Goal: Task Accomplishment & Management: Complete application form

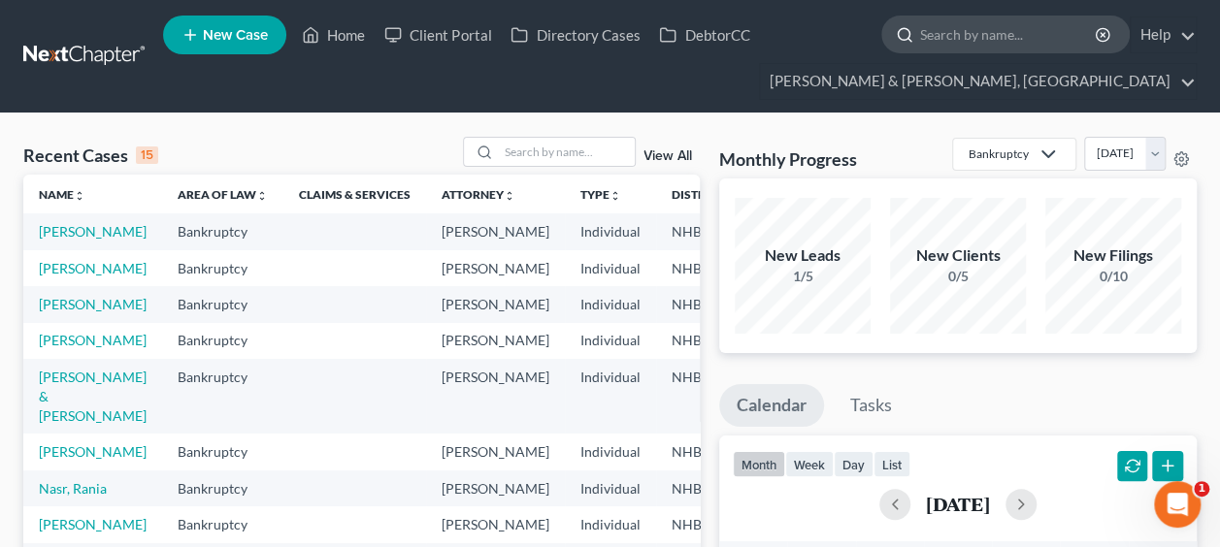
click at [963, 23] on input "search" at bounding box center [1009, 34] width 178 height 36
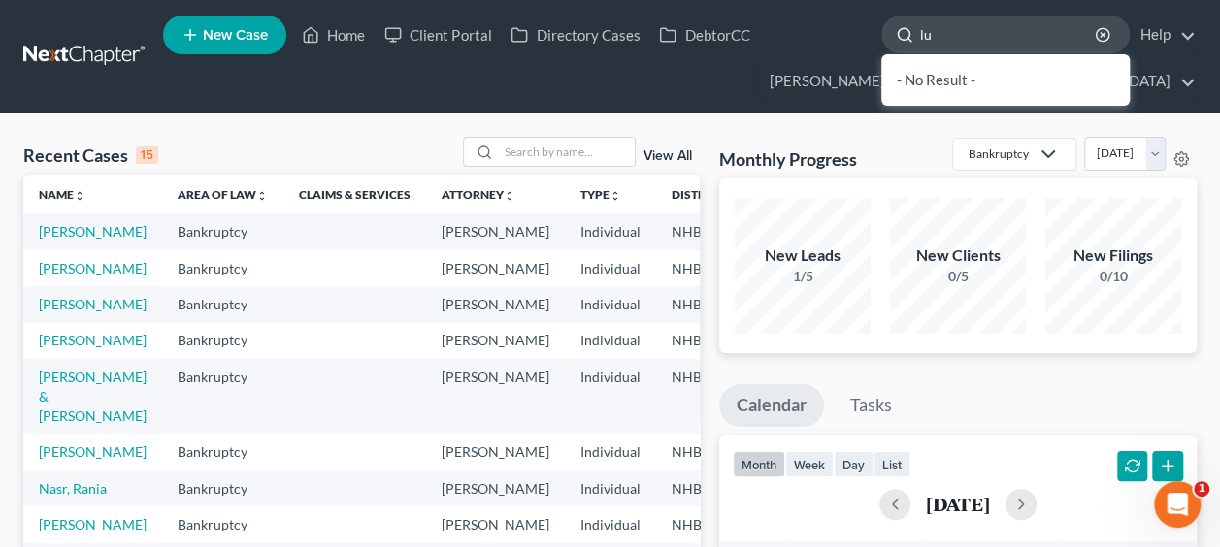
type input "l"
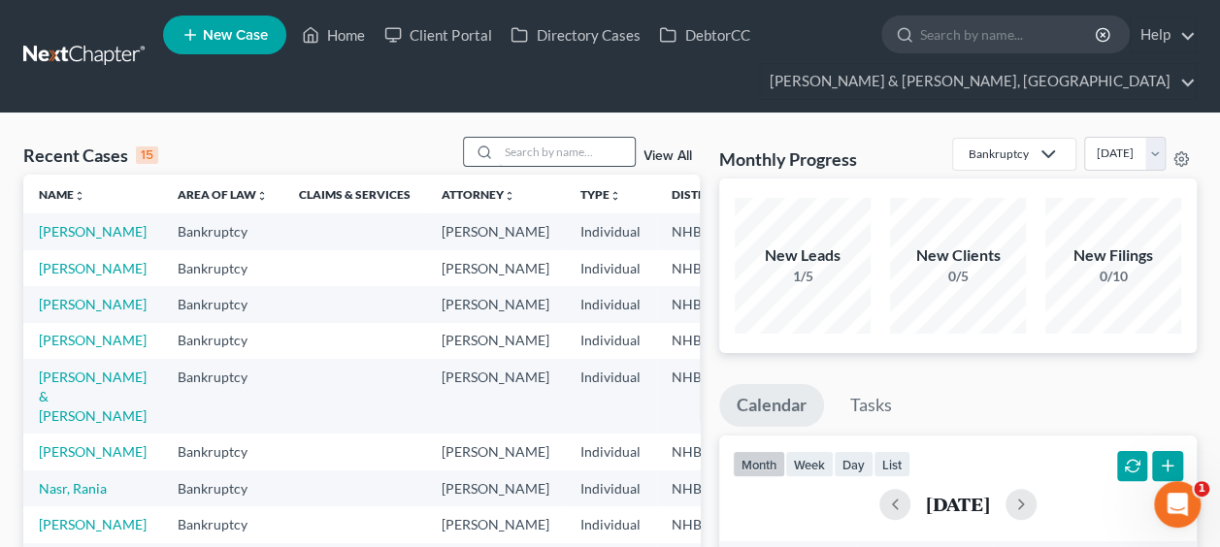
click at [545, 144] on input "search" at bounding box center [567, 152] width 136 height 28
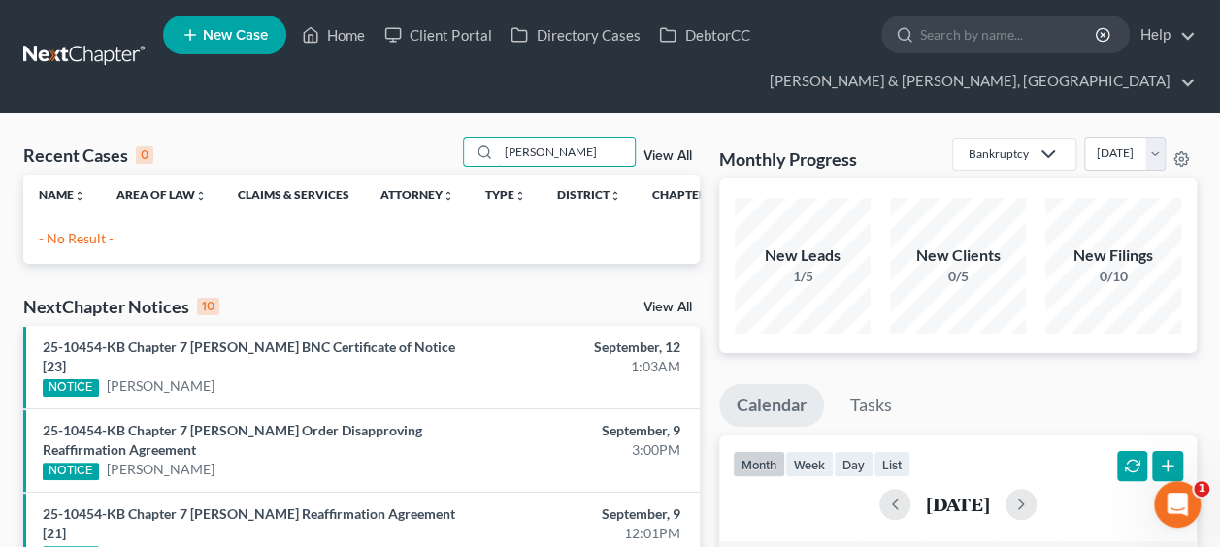
drag, startPoint x: 573, startPoint y: 151, endPoint x: 418, endPoint y: 141, distance: 154.7
click at [418, 141] on div "Recent Cases 0 [PERSON_NAME] View All" at bounding box center [361, 156] width 676 height 38
type input "[PERSON_NAME]"
click at [248, 28] on span "New Case" at bounding box center [235, 35] width 65 height 15
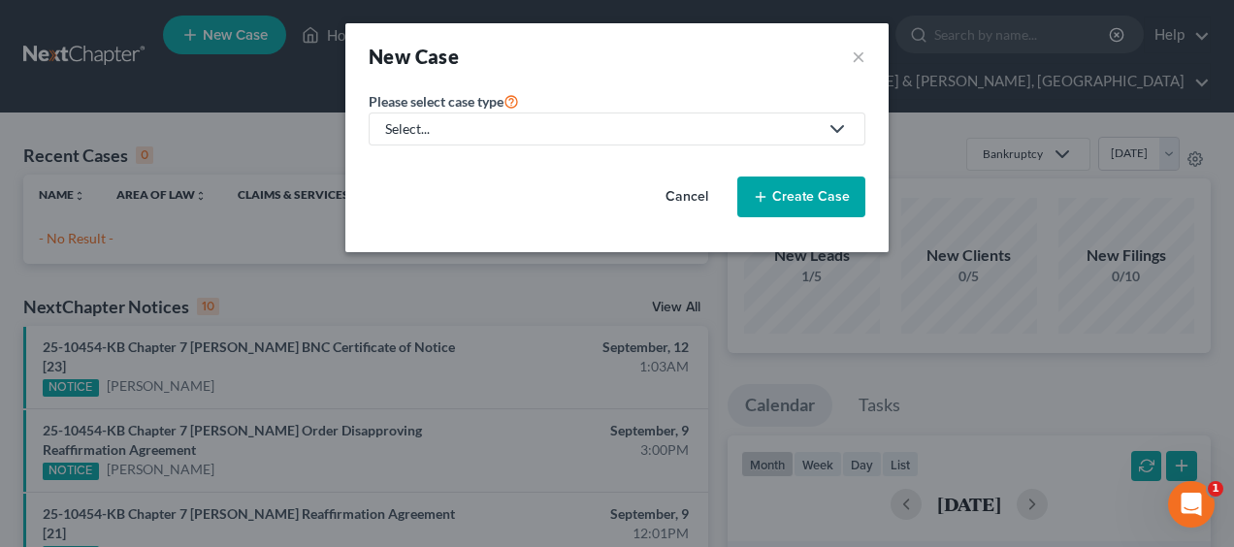
click at [491, 128] on div "Select..." at bounding box center [601, 128] width 433 height 19
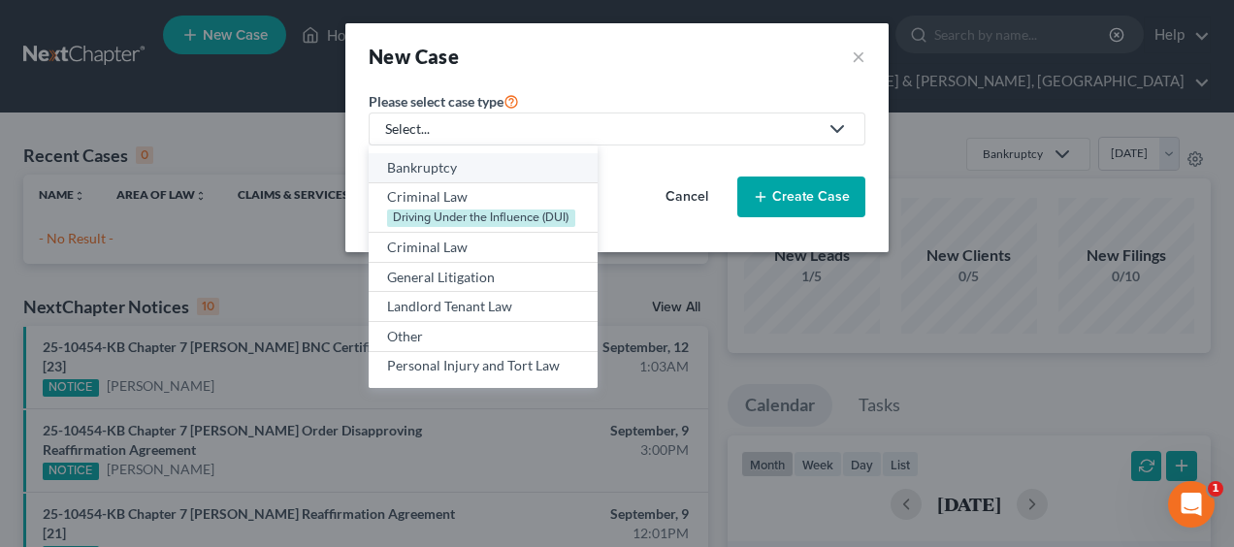
click at [476, 166] on div "Bankruptcy" at bounding box center [483, 167] width 192 height 19
select select "50"
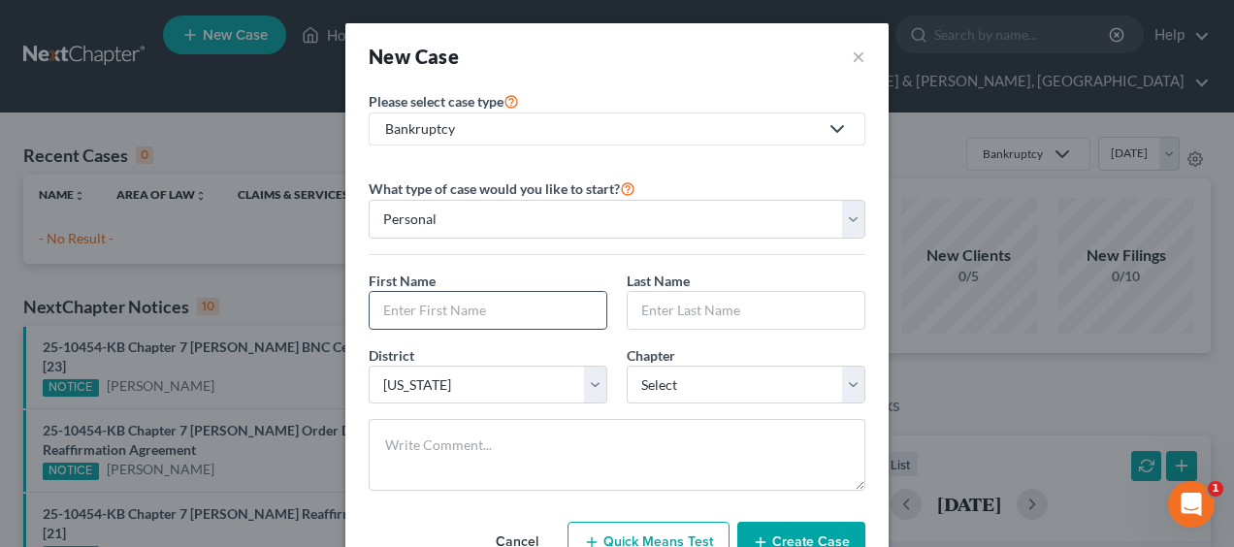
click at [455, 307] on input "text" at bounding box center [488, 310] width 237 height 37
type input "[PERSON_NAME]"
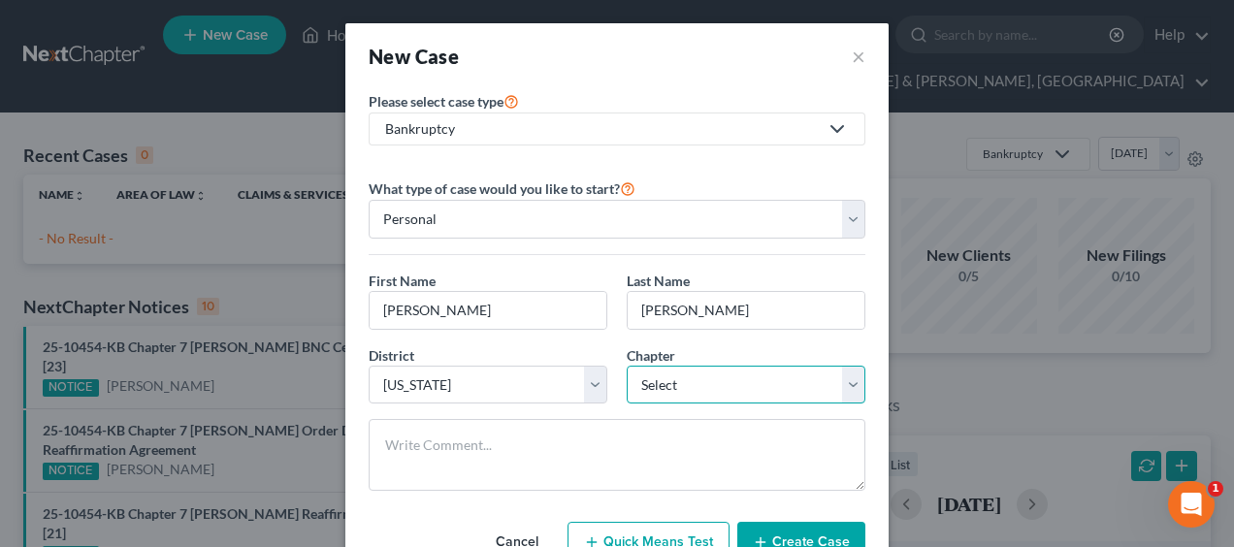
click at [846, 379] on select "Select 7 11 12 13" at bounding box center [746, 385] width 239 height 39
select select "0"
click at [627, 366] on select "Select 7 11 12 13" at bounding box center [746, 385] width 239 height 39
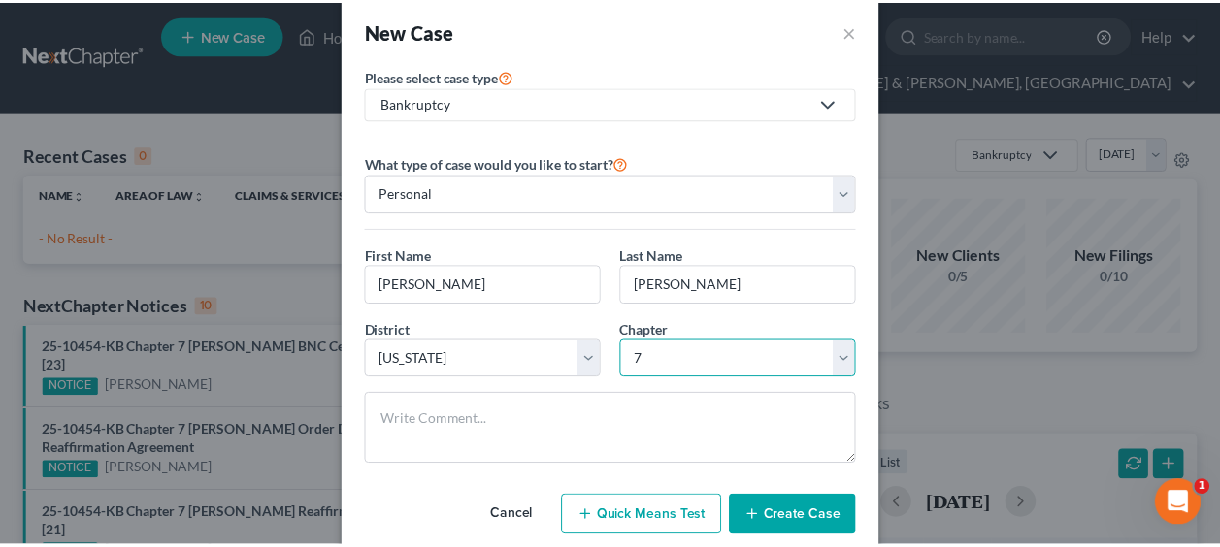
scroll to position [64, 0]
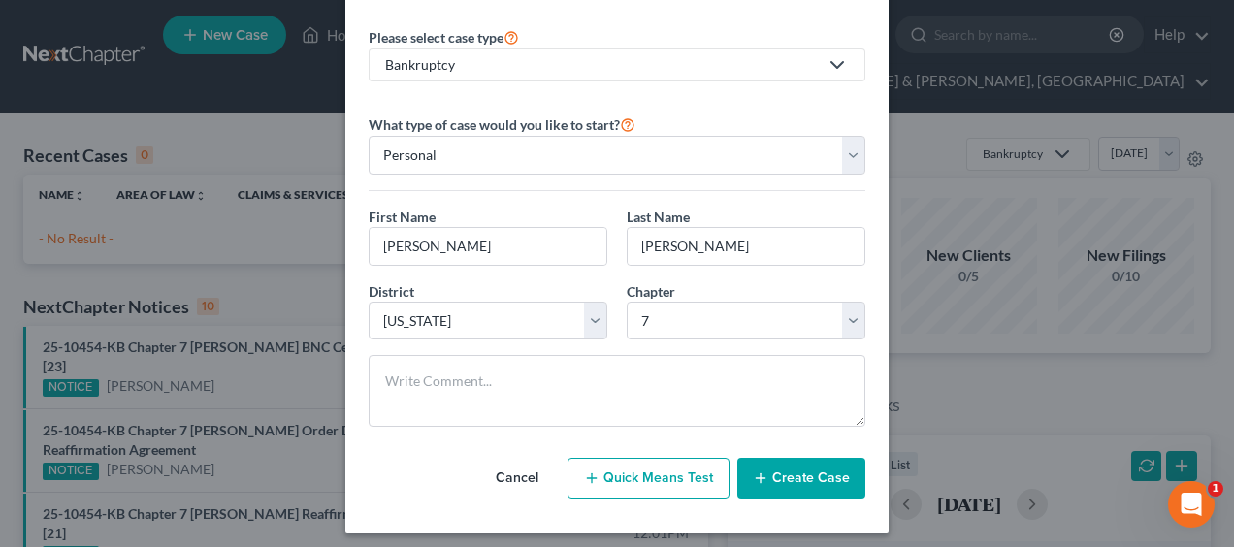
click at [775, 465] on button "Create Case" at bounding box center [802, 478] width 128 height 41
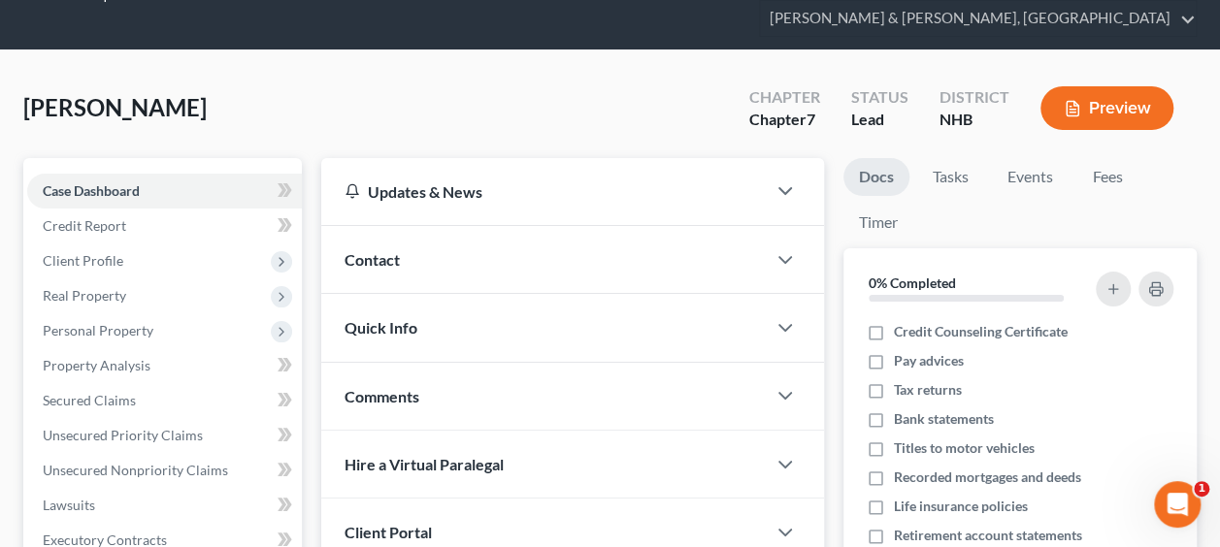
scroll to position [64, 0]
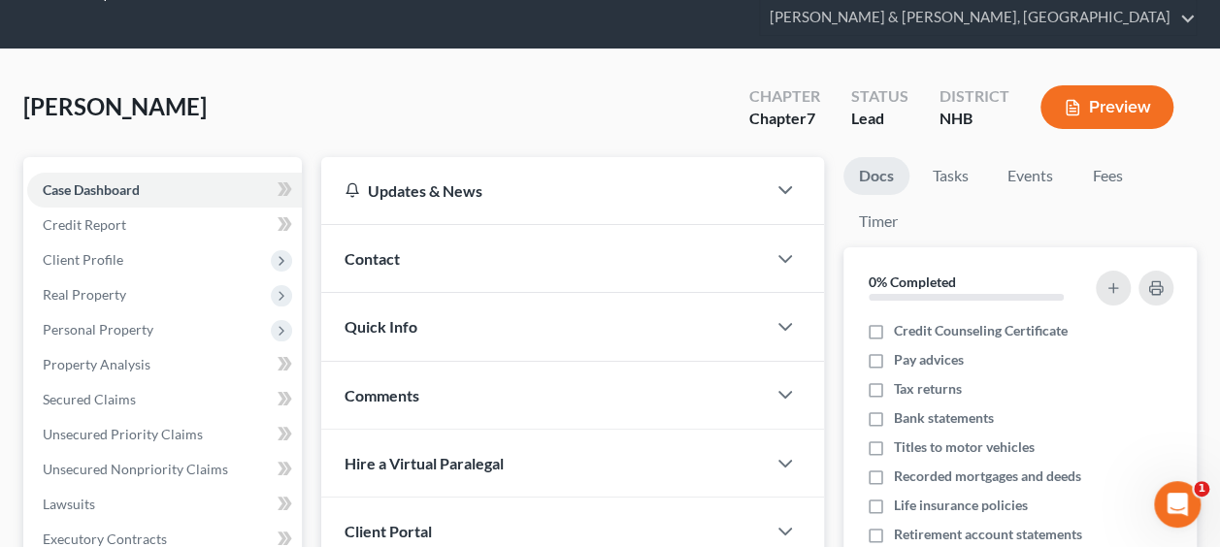
click at [550, 334] on div "Quick Info" at bounding box center [543, 326] width 444 height 67
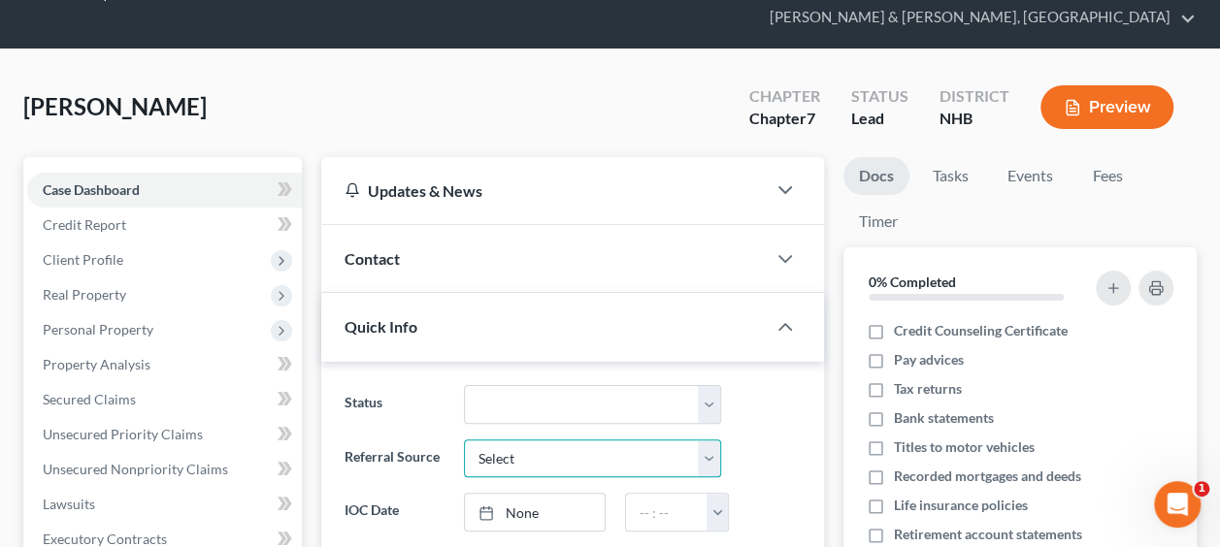
click at [708, 452] on select "Select Word Of Mouth Previous Clients Direct Mail Website Google Search Modern …" at bounding box center [593, 459] width 258 height 39
select select "6"
click at [464, 440] on select "Select Word Of Mouth Previous Clients Direct Mail Website Google Search Modern …" at bounding box center [593, 459] width 258 height 39
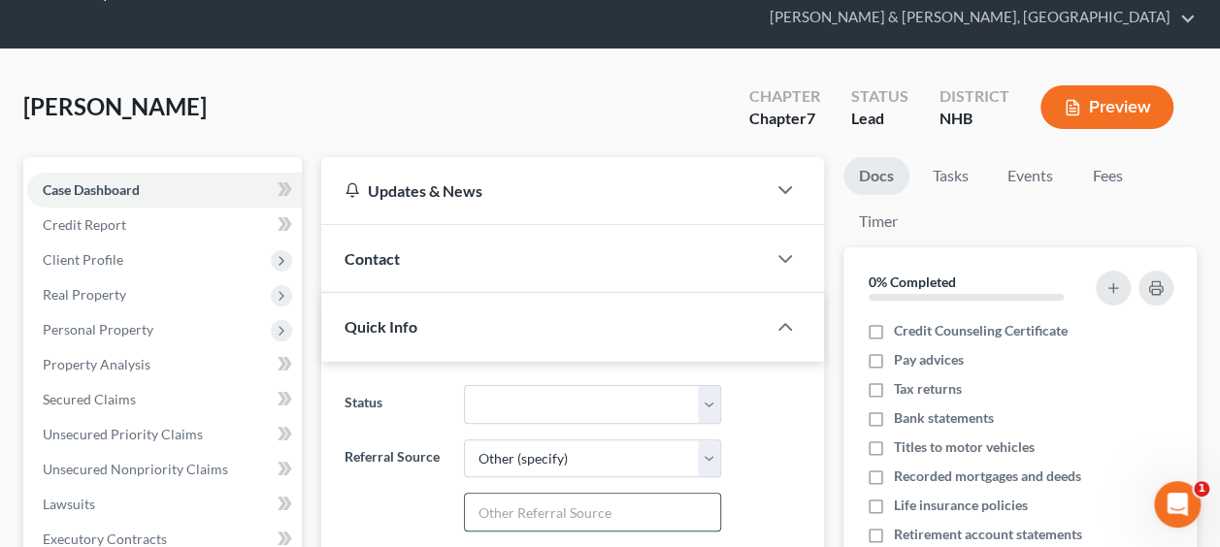
click at [568, 505] on input "text" at bounding box center [593, 512] width 256 height 37
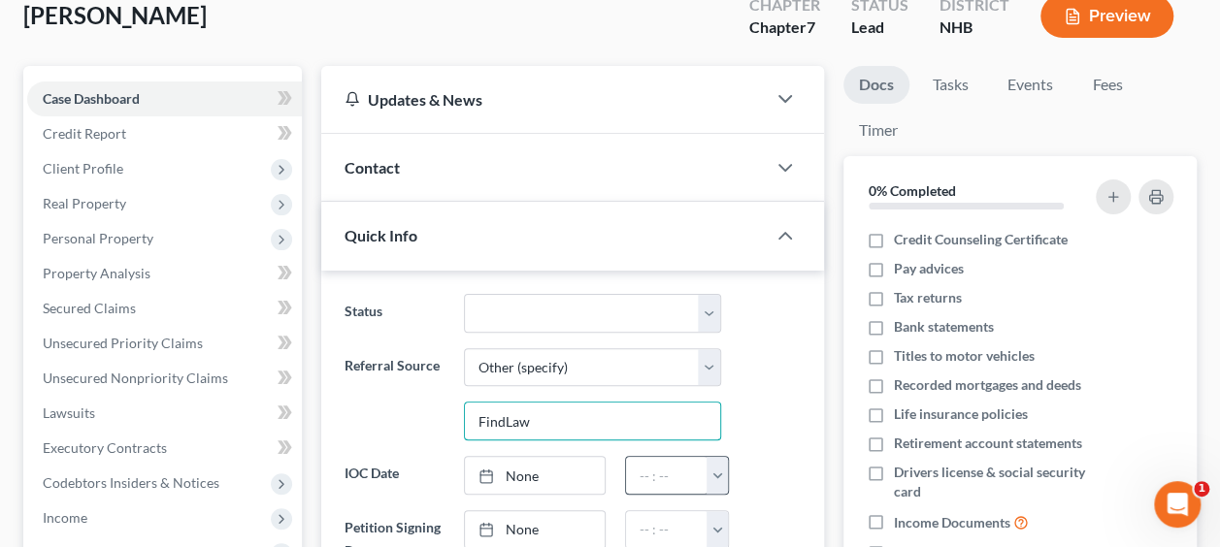
scroll to position [194, 0]
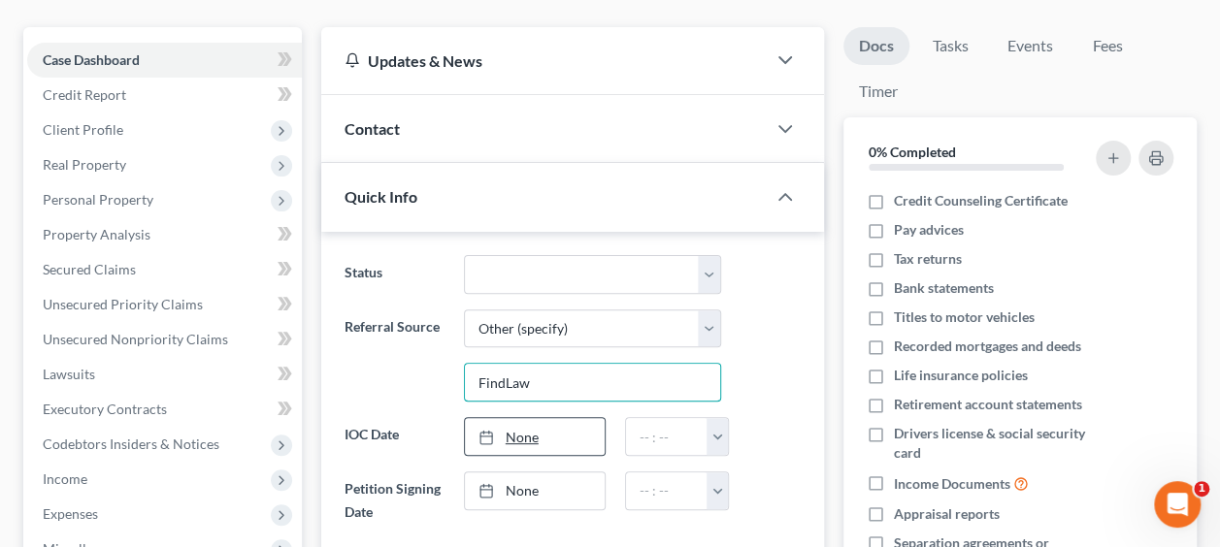
type input "FindLaw"
click at [530, 436] on link "None" at bounding box center [535, 436] width 141 height 37
type input "[DATE]"
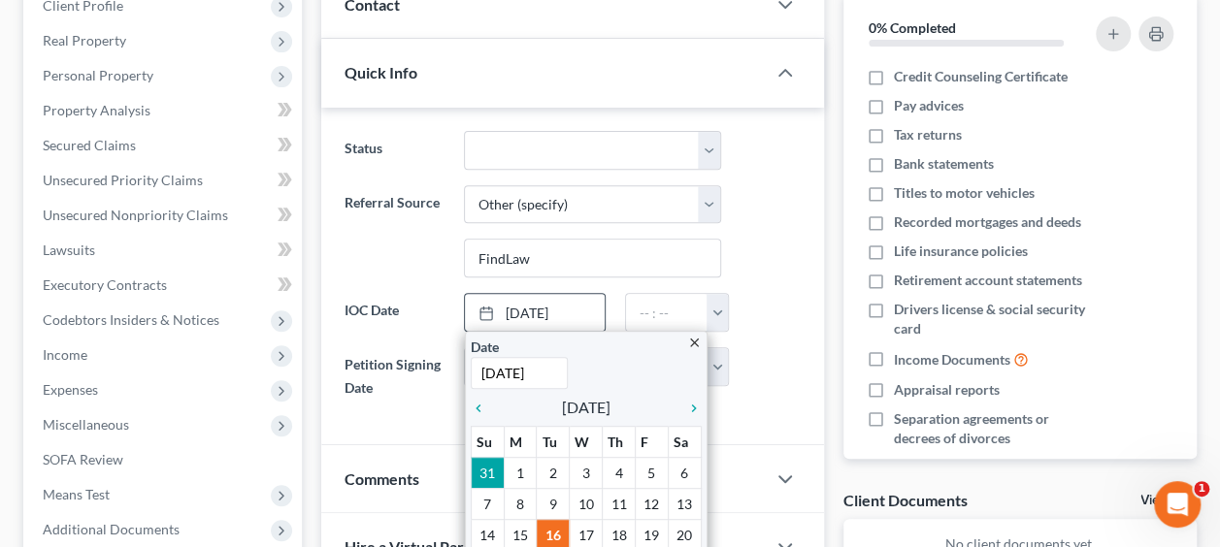
scroll to position [323, 0]
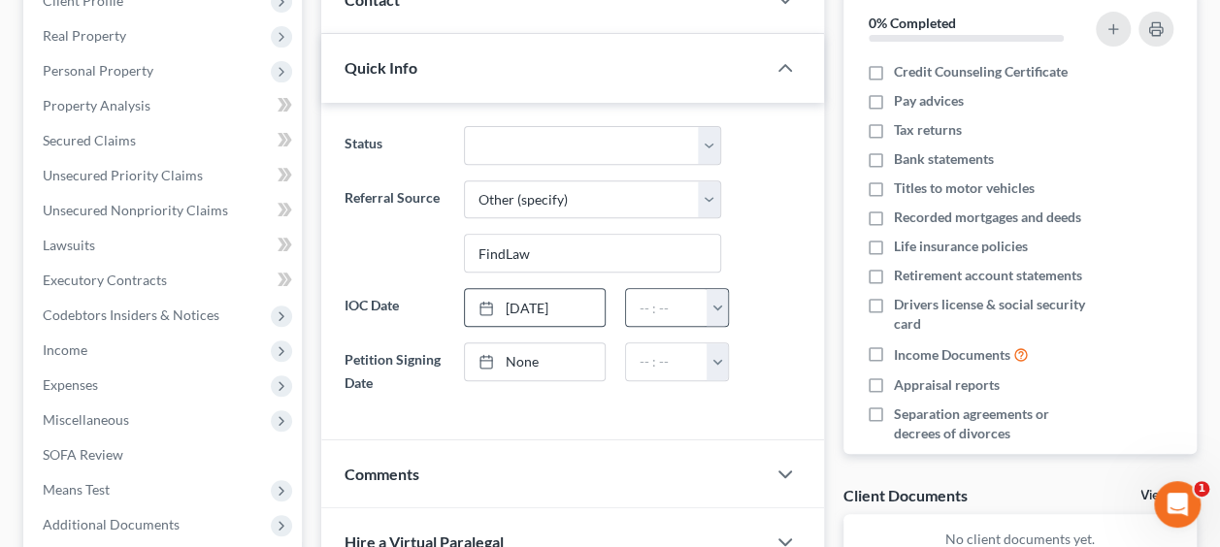
click at [717, 304] on button "button" at bounding box center [716, 307] width 21 height 37
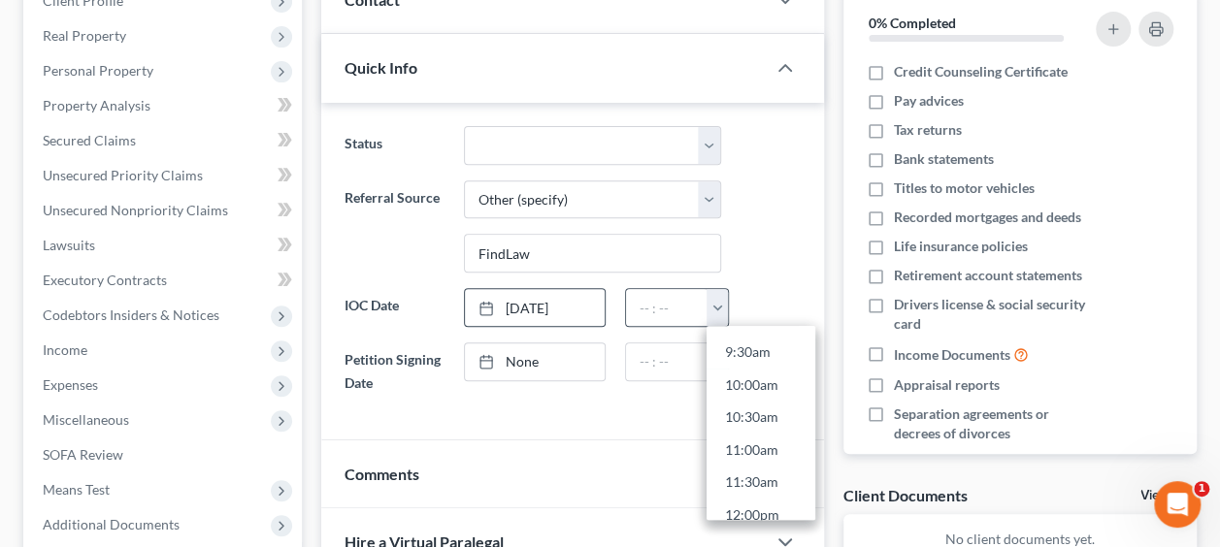
scroll to position [774, 0]
click at [759, 507] on link "2:30pm" at bounding box center [760, 521] width 109 height 33
type input "2:30pm"
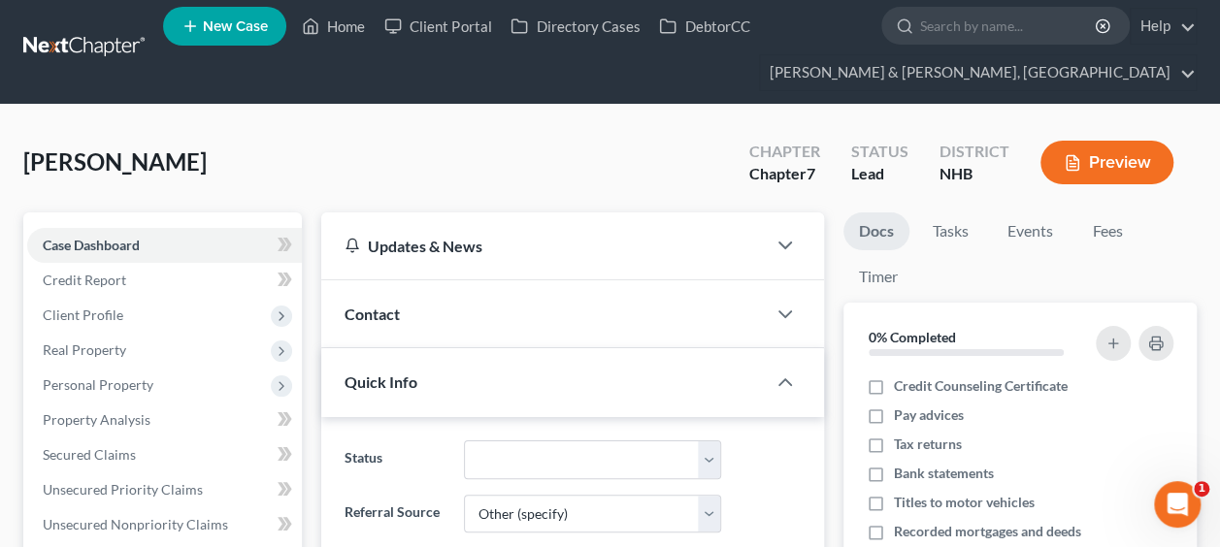
scroll to position [0, 0]
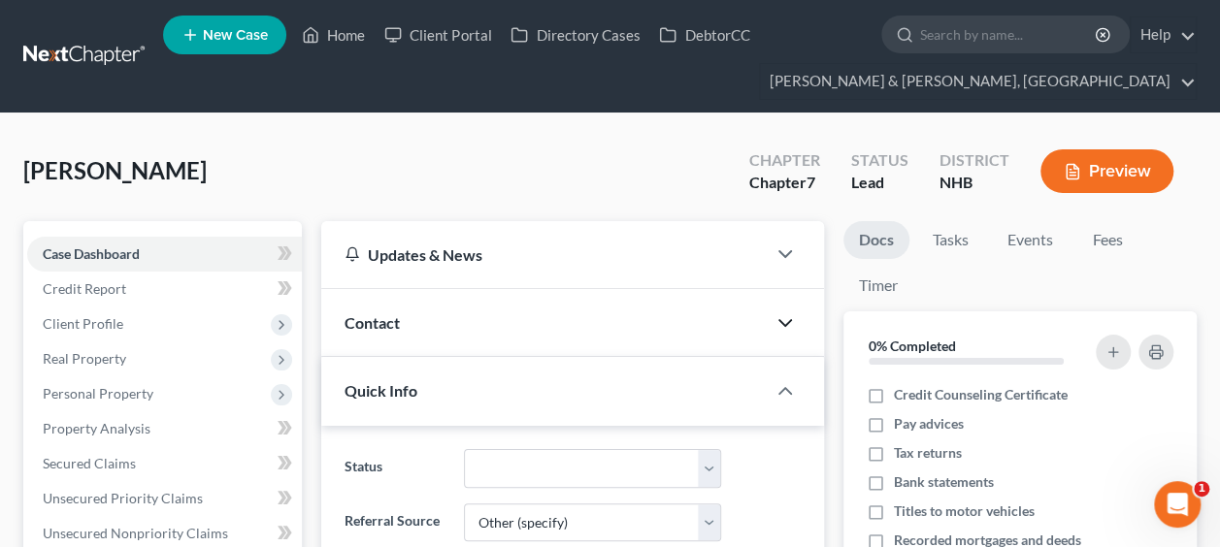
click at [785, 313] on icon "button" at bounding box center [784, 323] width 23 height 23
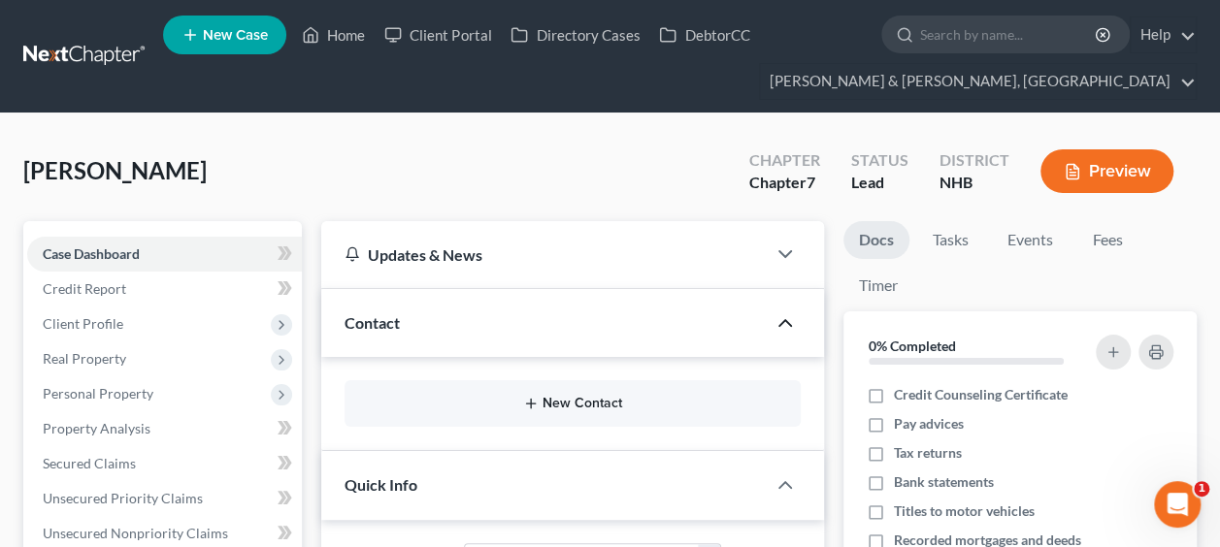
click at [603, 404] on button "New Contact" at bounding box center [572, 404] width 425 height 16
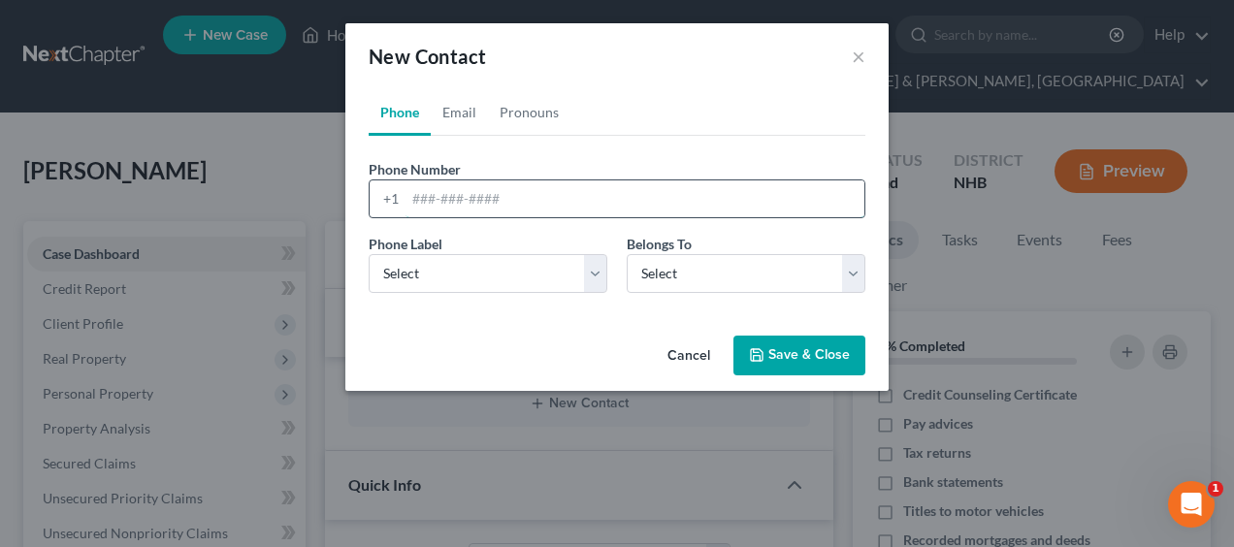
click at [462, 194] on input "tel" at bounding box center [635, 199] width 459 height 37
paste input "[PHONE_NUMBER]"
type input "[PHONE_NUMBER]"
click at [470, 270] on select "Select Mobile Home Work Other" at bounding box center [488, 273] width 239 height 39
select select "0"
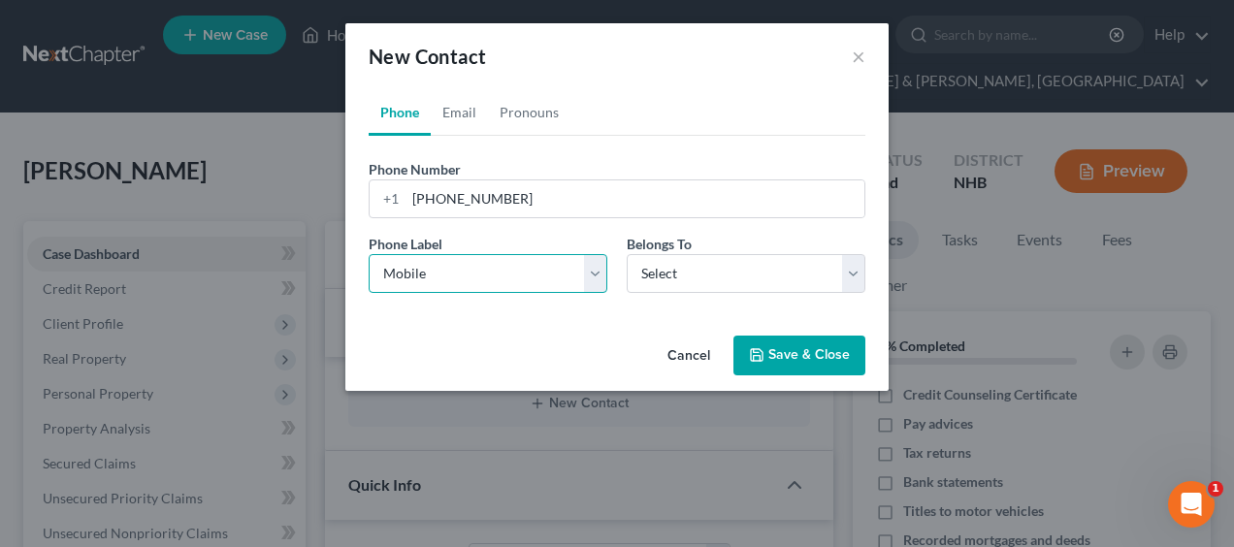
click at [369, 254] on select "Select Mobile Home Work Other" at bounding box center [488, 273] width 239 height 39
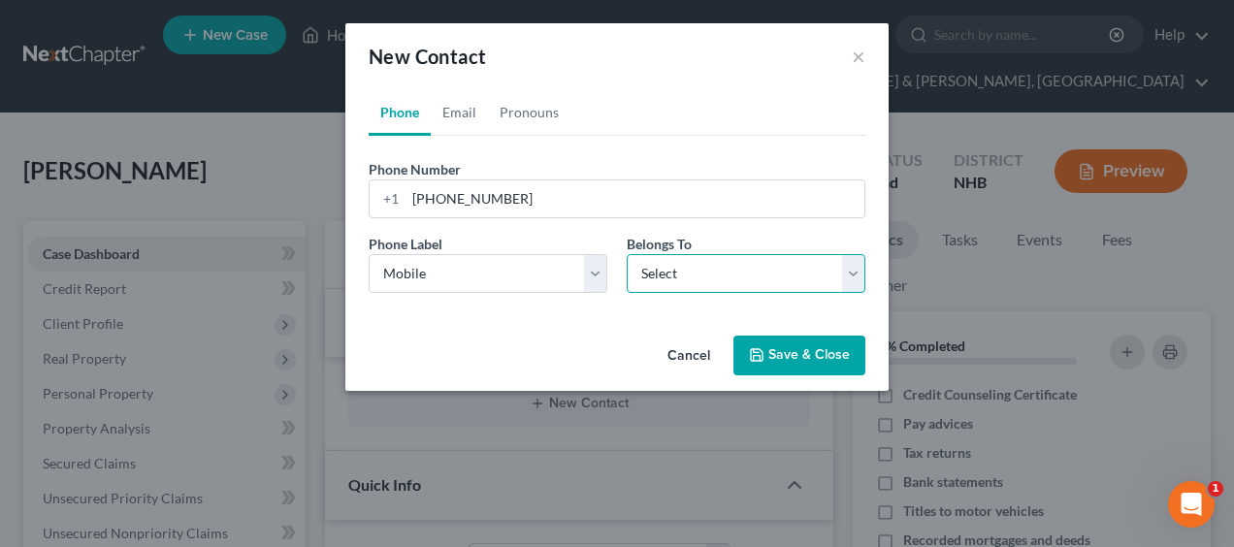
click at [716, 274] on select "Select Client Other" at bounding box center [746, 273] width 239 height 39
select select "0"
click at [627, 254] on select "Select Client Other" at bounding box center [746, 273] width 239 height 39
select select "0"
click at [454, 105] on link "Email" at bounding box center [459, 112] width 57 height 47
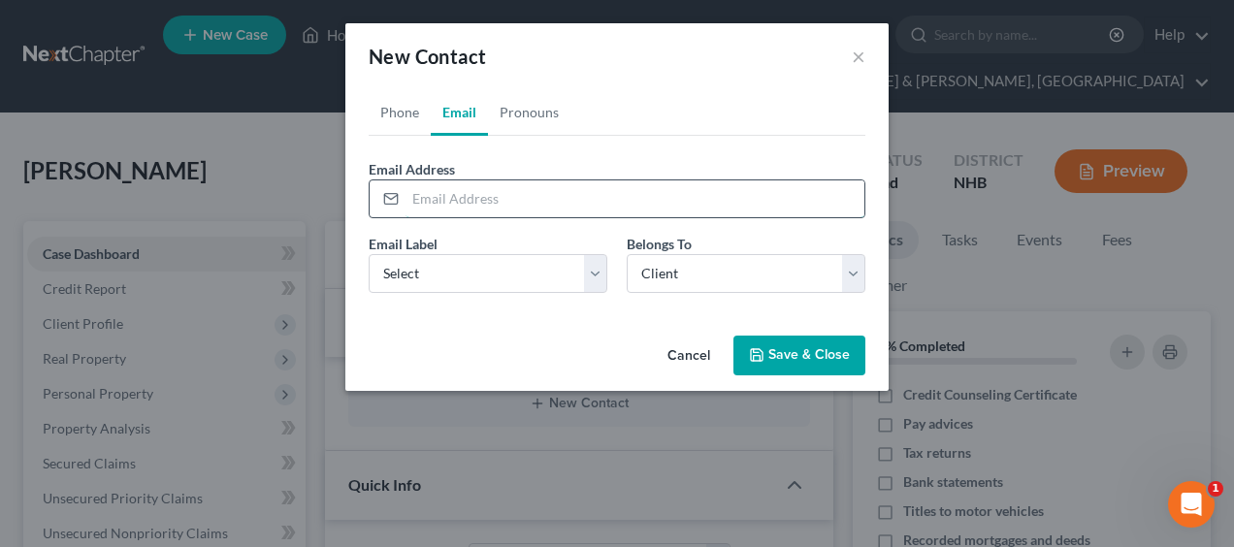
click at [460, 196] on input "email" at bounding box center [635, 199] width 459 height 37
paste input "[EMAIL_ADDRESS][DOMAIN_NAME]"
type input "[EMAIL_ADDRESS][DOMAIN_NAME]"
click at [405, 113] on link "Phone" at bounding box center [400, 112] width 62 height 47
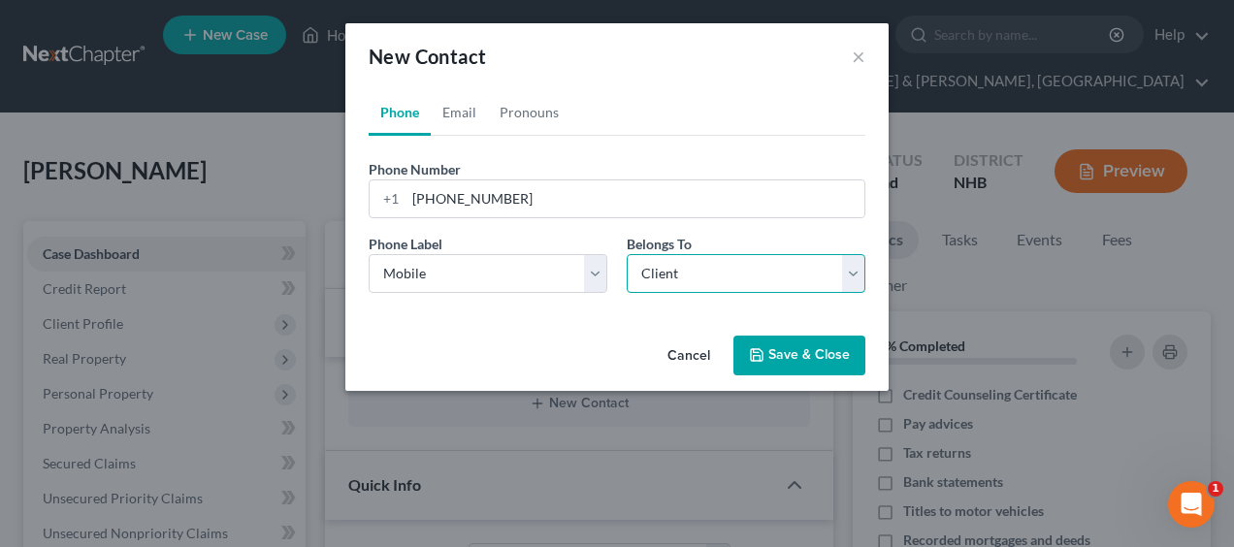
click at [850, 255] on select "Select Client Other" at bounding box center [746, 273] width 239 height 39
click at [472, 109] on link "Email" at bounding box center [459, 112] width 57 height 47
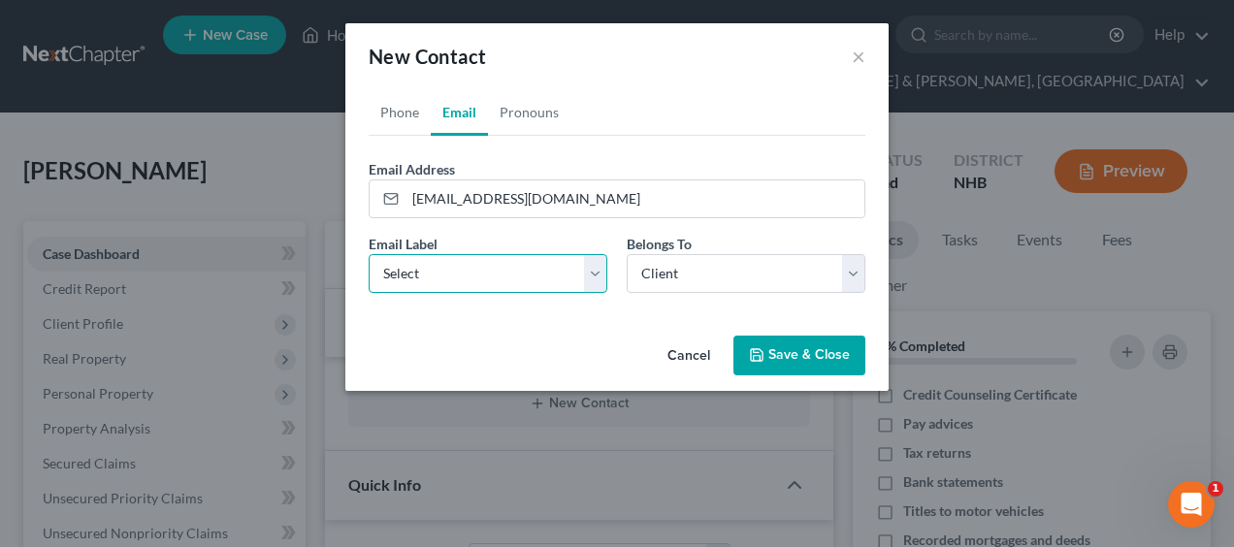
click at [592, 271] on select "Select Home Work Other" at bounding box center [488, 273] width 239 height 39
select select "0"
click at [369, 254] on select "Select Home Work Other" at bounding box center [488, 273] width 239 height 39
drag, startPoint x: 598, startPoint y: 317, endPoint x: 579, endPoint y: 324, distance: 19.7
click at [579, 324] on div "Phone Email Pronouns Phone Number * [PHONE_NUMBER] Ext. Phone Label * Select Mo…" at bounding box center [616, 208] width 543 height 239
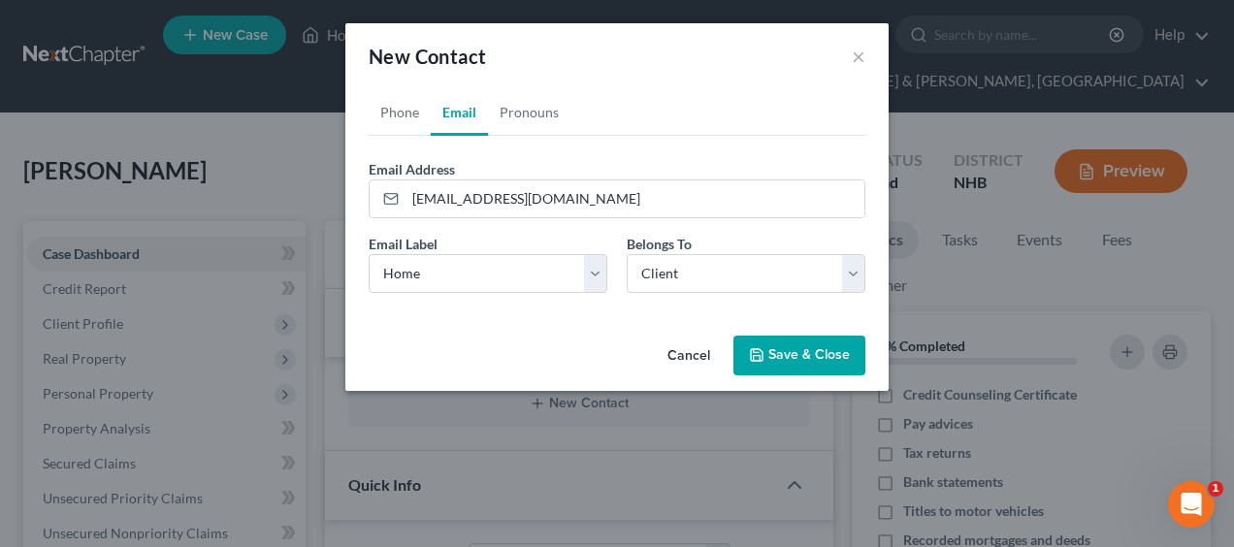
click at [794, 349] on button "Save & Close" at bounding box center [800, 356] width 132 height 41
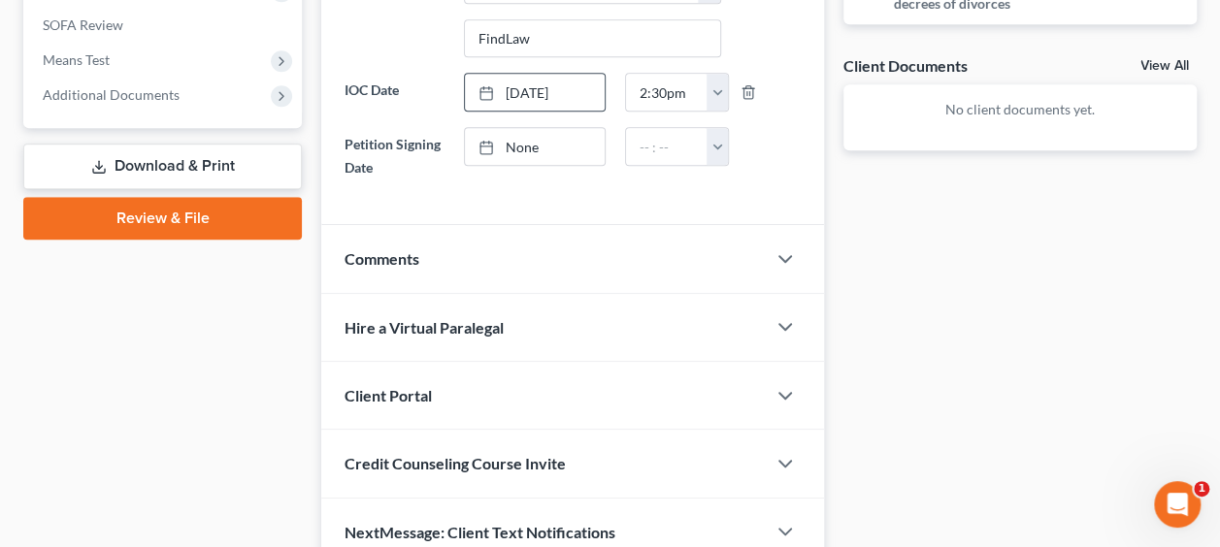
scroll to position [838, 0]
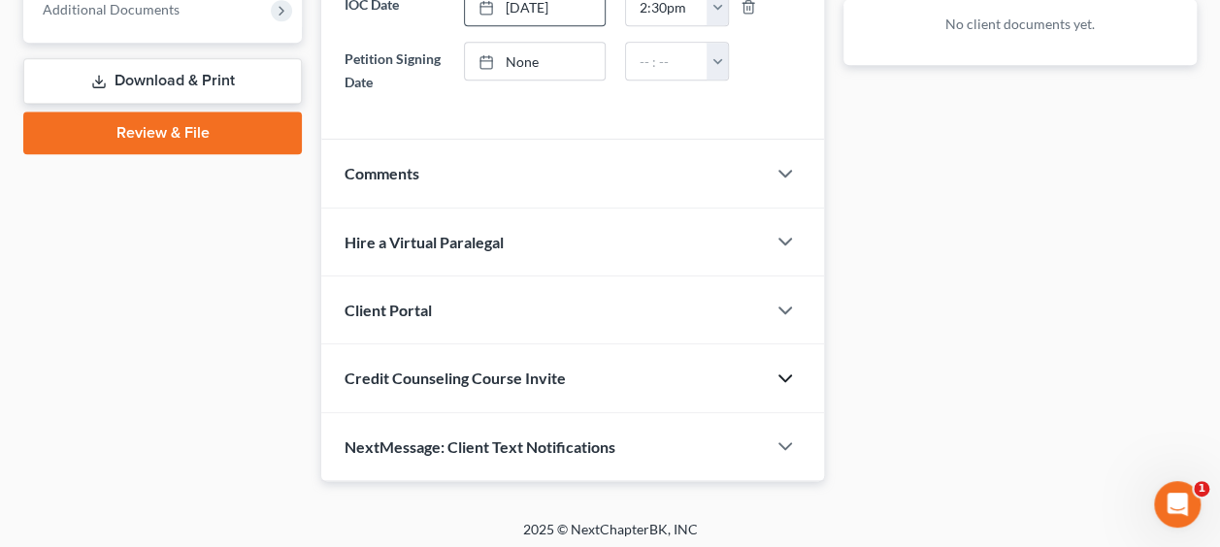
click at [783, 367] on icon "button" at bounding box center [784, 378] width 23 height 23
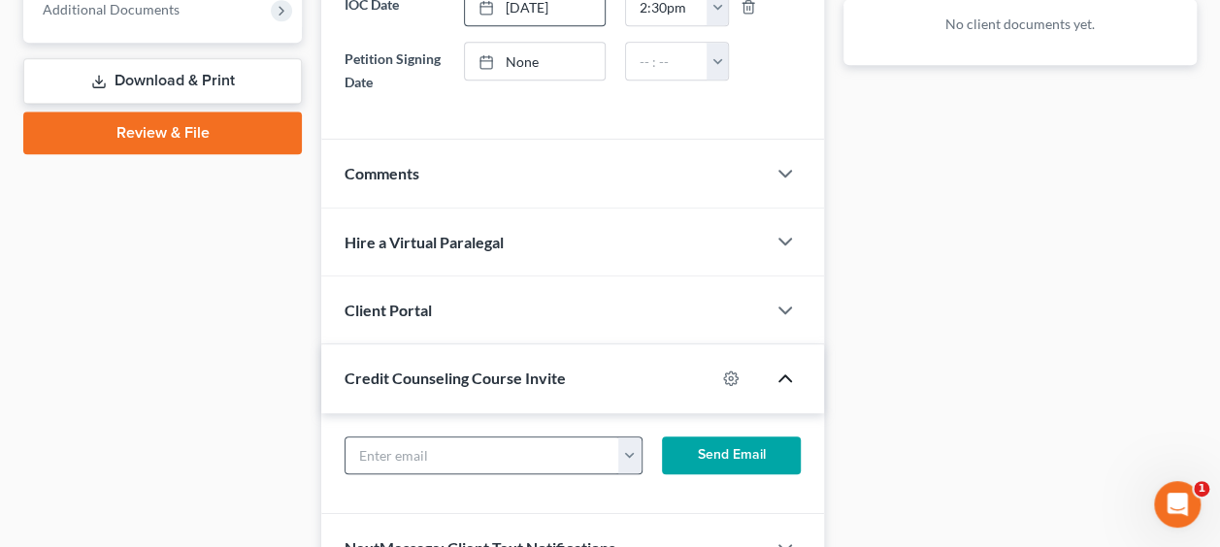
click at [631, 440] on button "button" at bounding box center [629, 456] width 23 height 37
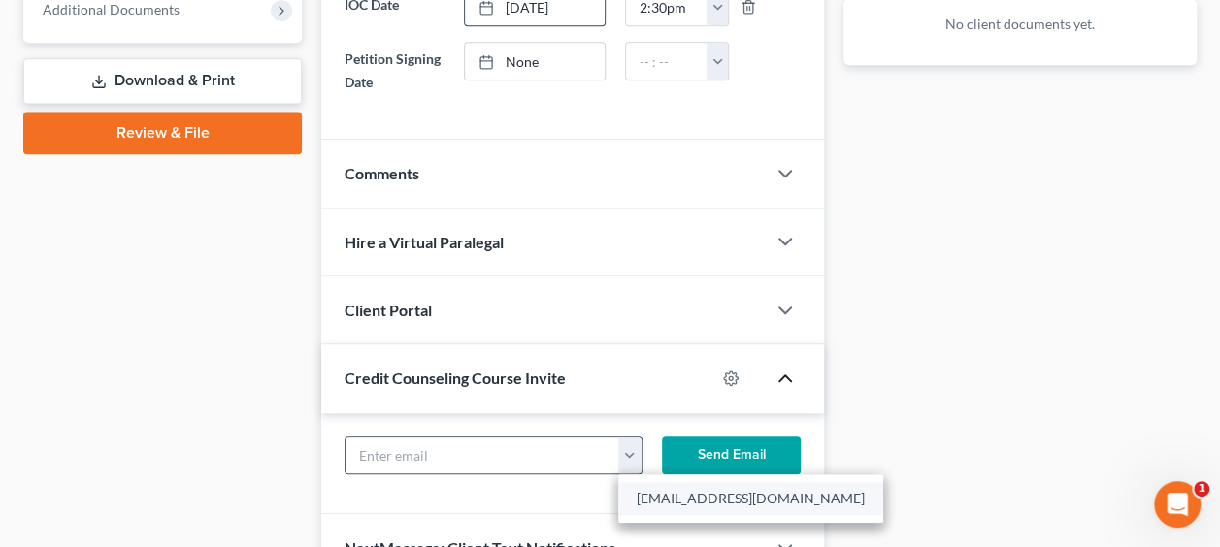
click at [697, 489] on link "[EMAIL_ADDRESS][DOMAIN_NAME]" at bounding box center [750, 498] width 265 height 33
type input "[EMAIL_ADDRESS][DOMAIN_NAME]"
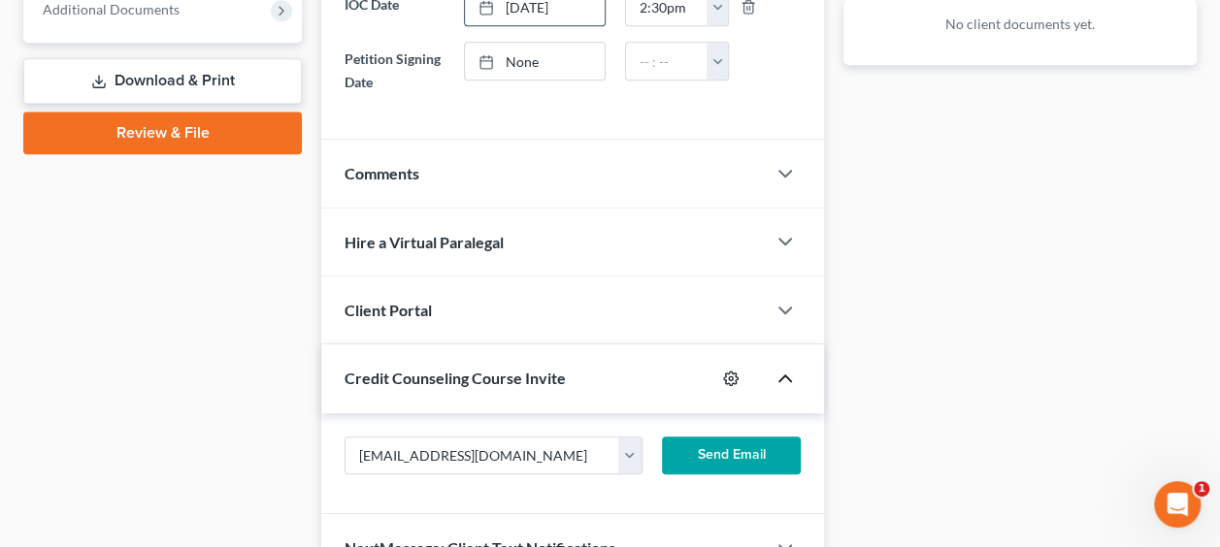
click at [732, 372] on icon "button" at bounding box center [731, 379] width 15 height 15
select select "0"
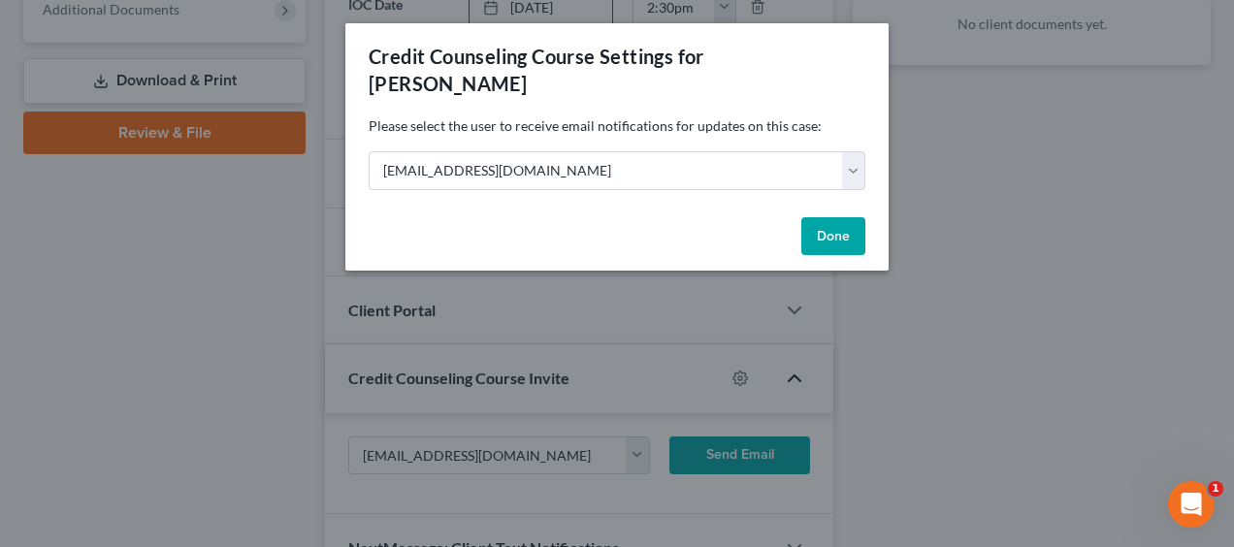
drag, startPoint x: 832, startPoint y: 200, endPoint x: 807, endPoint y: 216, distance: 29.3
click at [830, 217] on button "Done" at bounding box center [834, 236] width 64 height 39
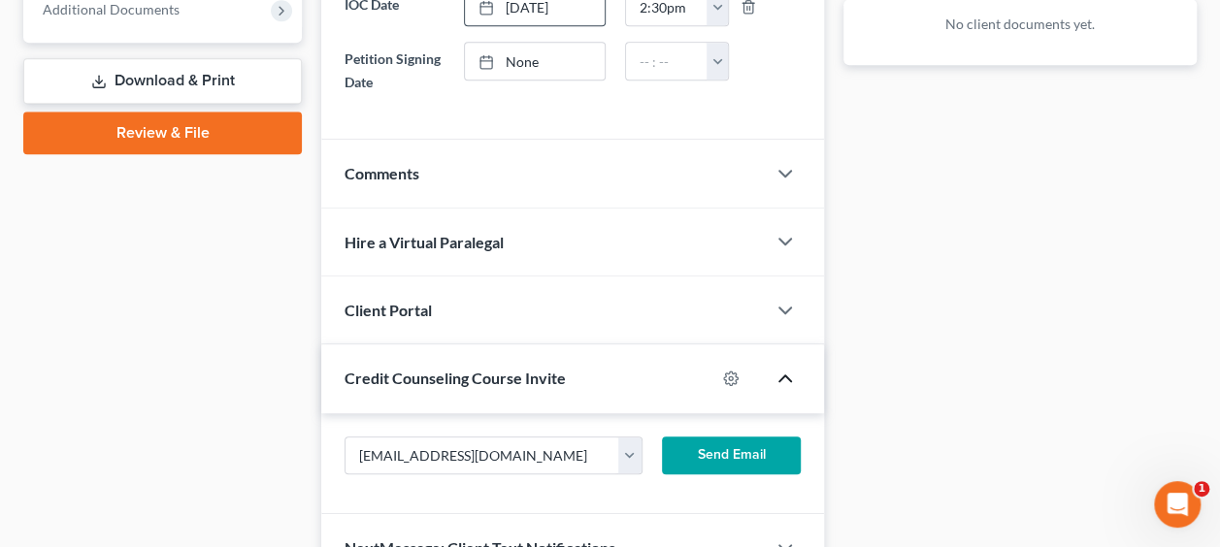
click at [745, 443] on button "Send Email" at bounding box center [731, 456] width 139 height 39
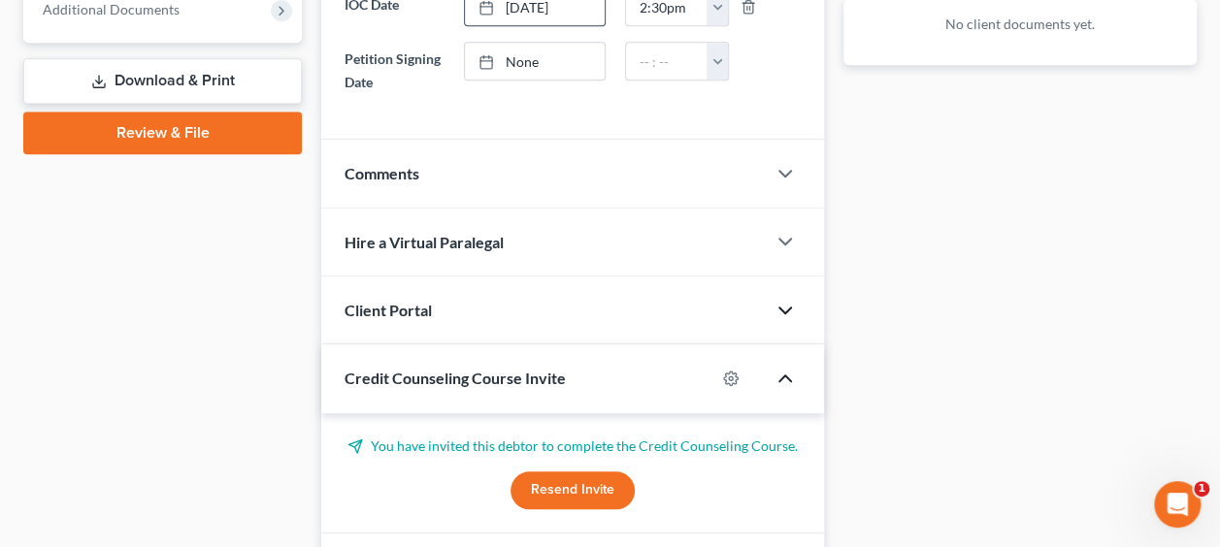
click at [782, 299] on icon "button" at bounding box center [784, 310] width 23 height 23
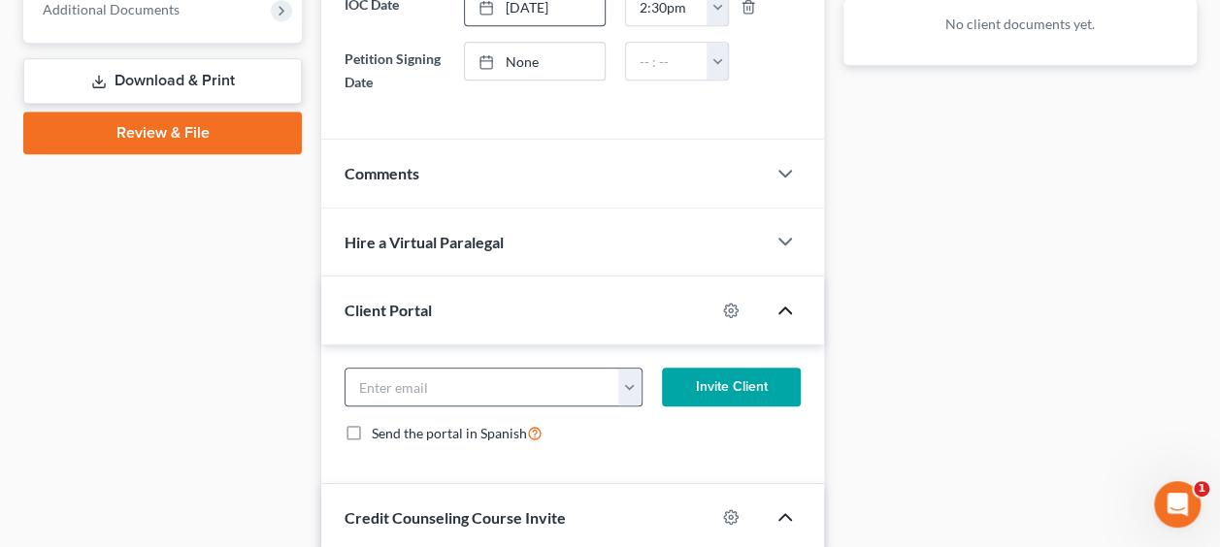
click at [635, 372] on button "button" at bounding box center [629, 387] width 23 height 37
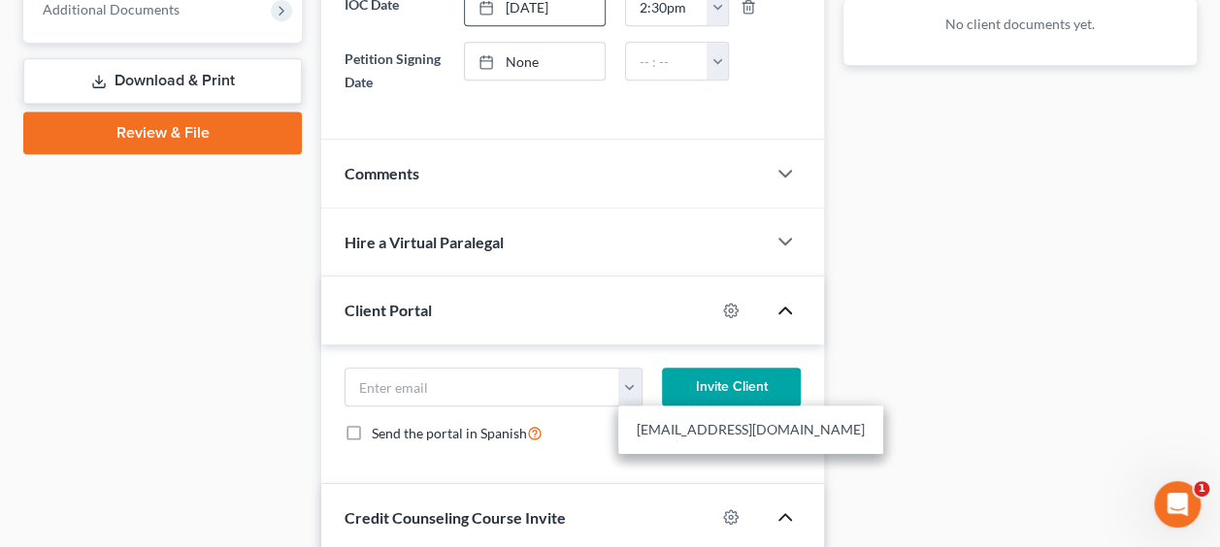
click at [677, 428] on link "[EMAIL_ADDRESS][DOMAIN_NAME]" at bounding box center [750, 429] width 265 height 33
type input "[EMAIL_ADDRESS][DOMAIN_NAME]"
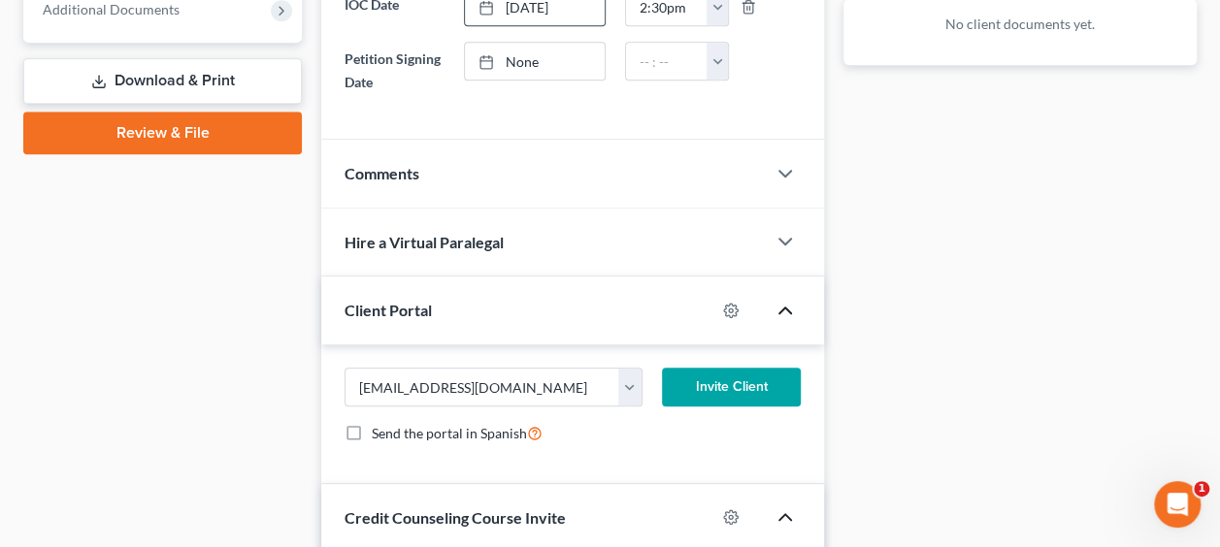
click at [760, 381] on button "Invite Client" at bounding box center [731, 387] width 139 height 39
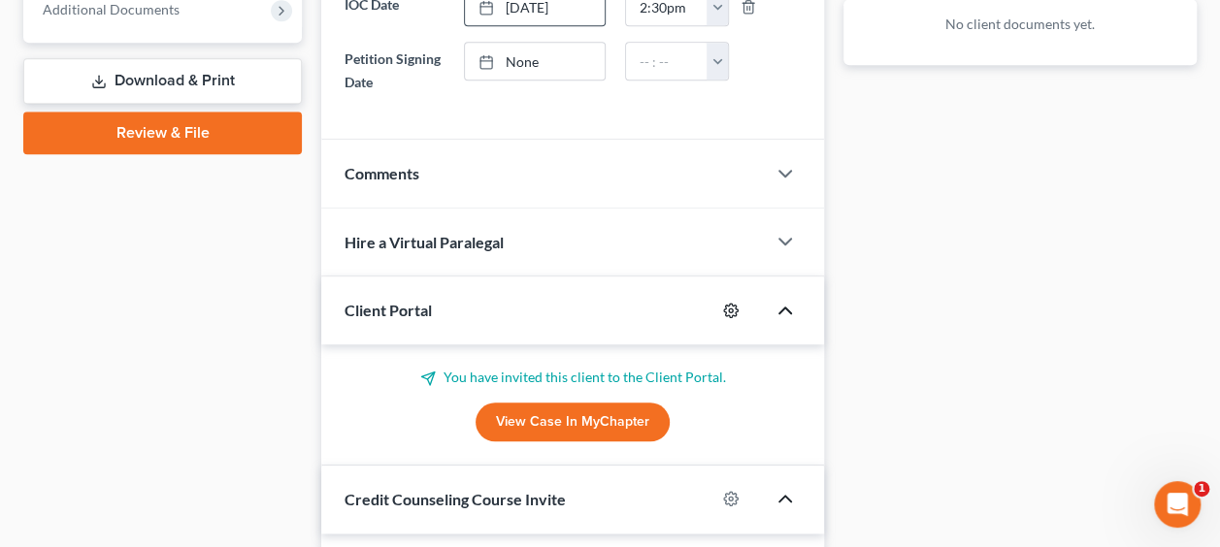
click at [732, 309] on circle "button" at bounding box center [731, 311] width 4 height 4
select select "0"
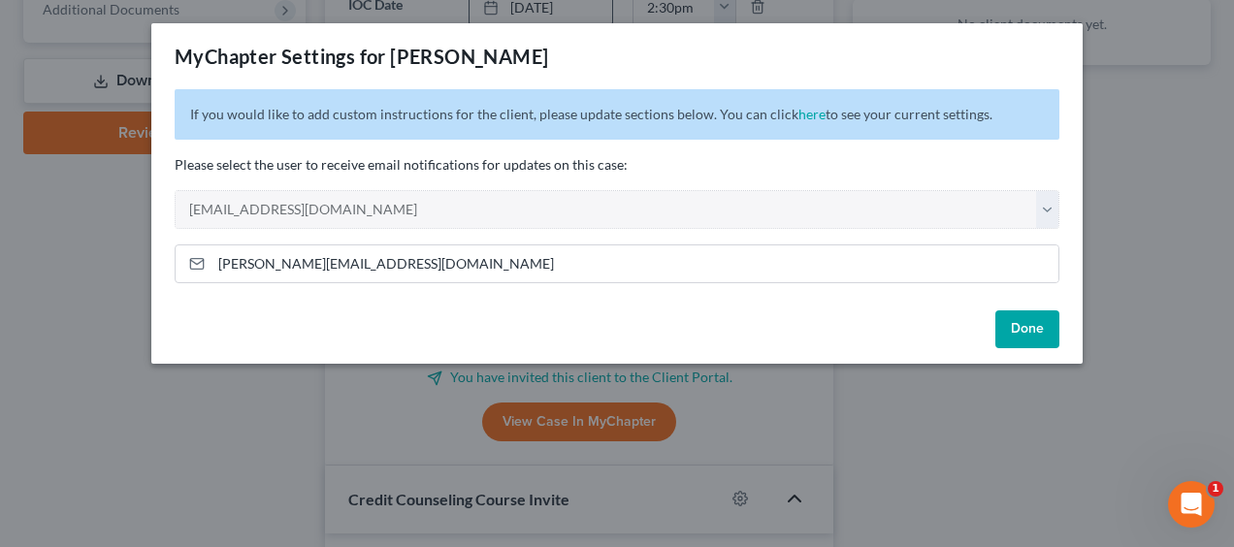
click at [1015, 317] on button "Done" at bounding box center [1028, 330] width 64 height 39
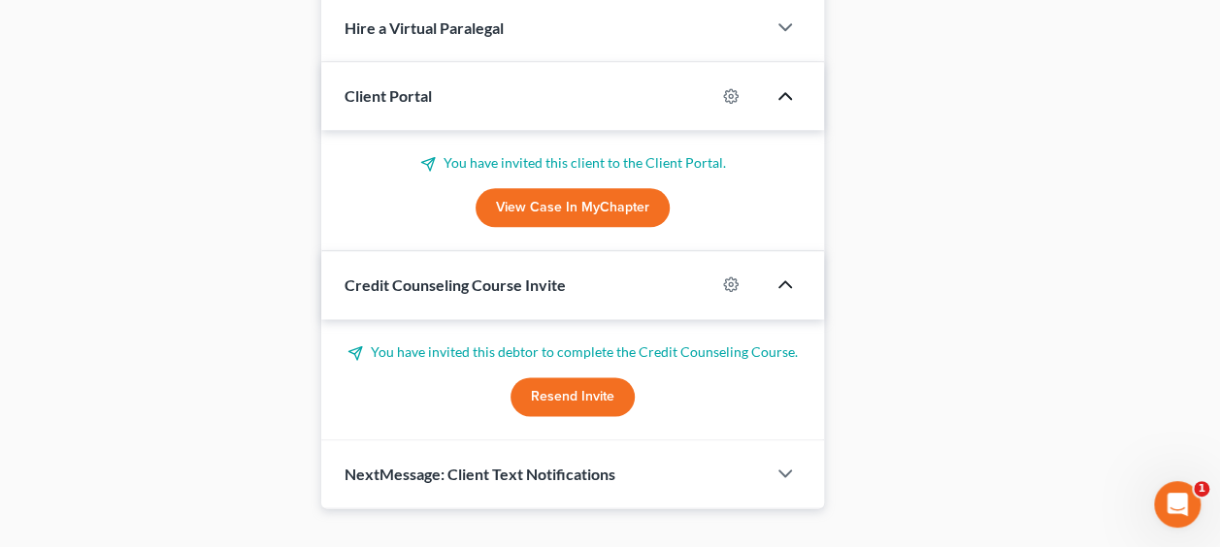
scroll to position [1080, 0]
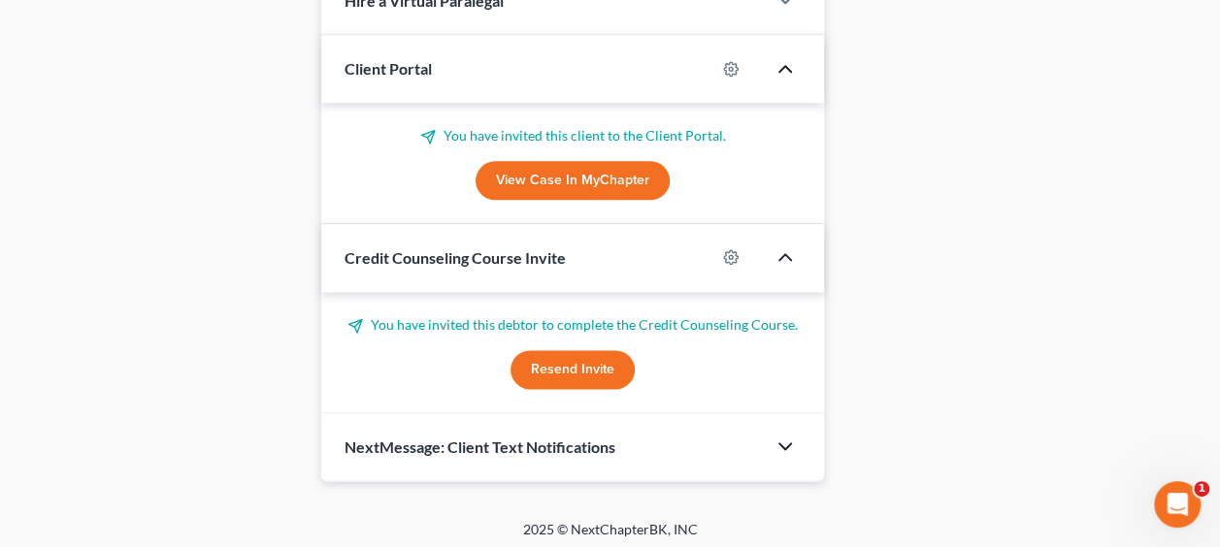
click at [788, 435] on icon "button" at bounding box center [784, 446] width 23 height 23
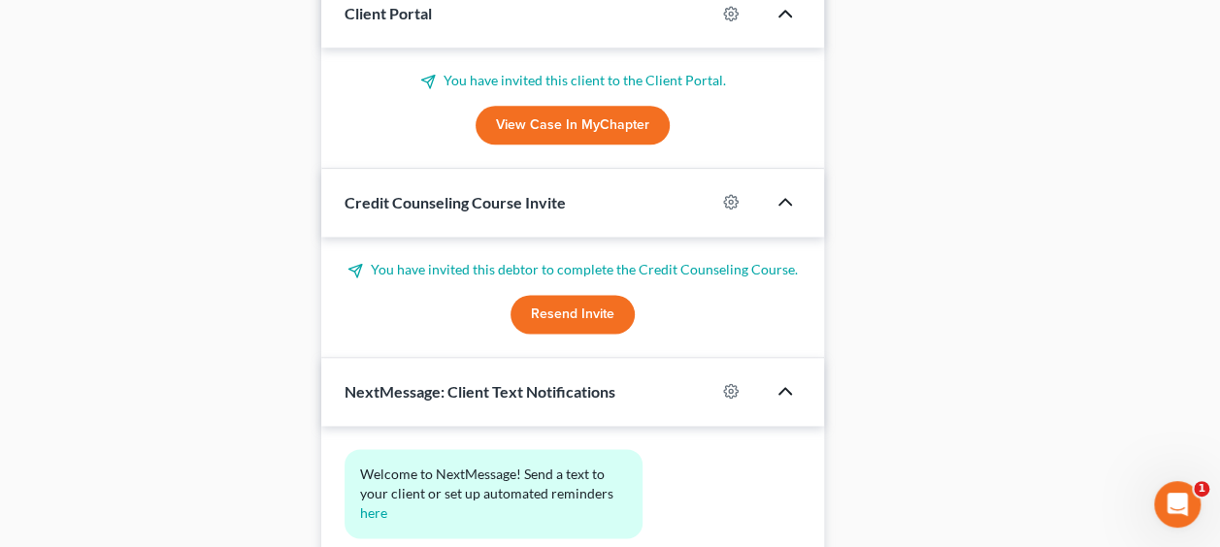
scroll to position [1277, 0]
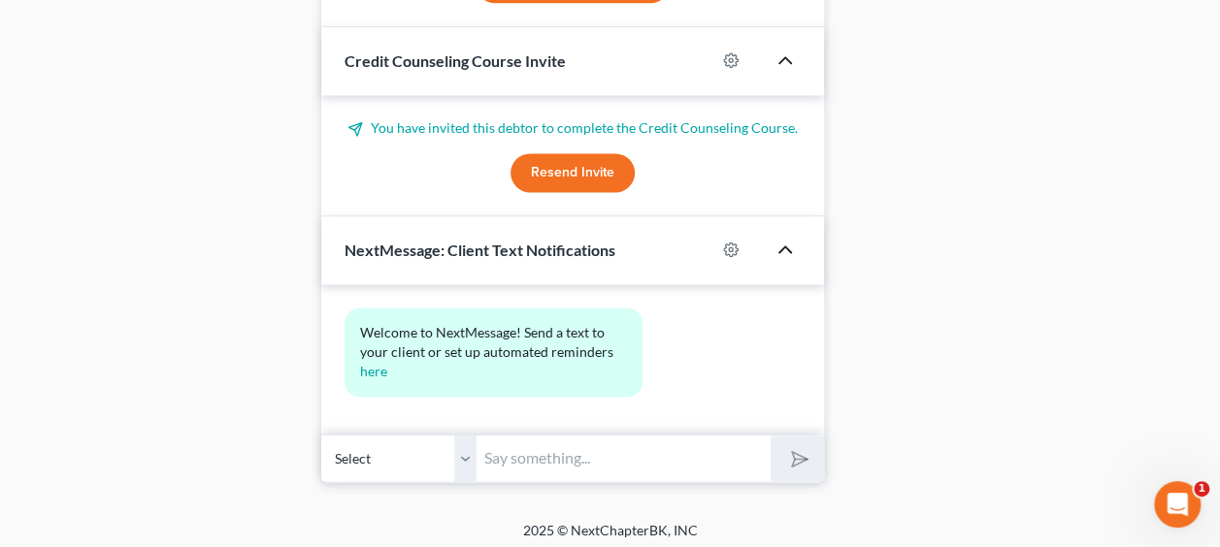
click at [575, 456] on input "text" at bounding box center [623, 459] width 294 height 48
type input "Draft petition to be forwarded [DATE] or [DATE] via email. Please review"
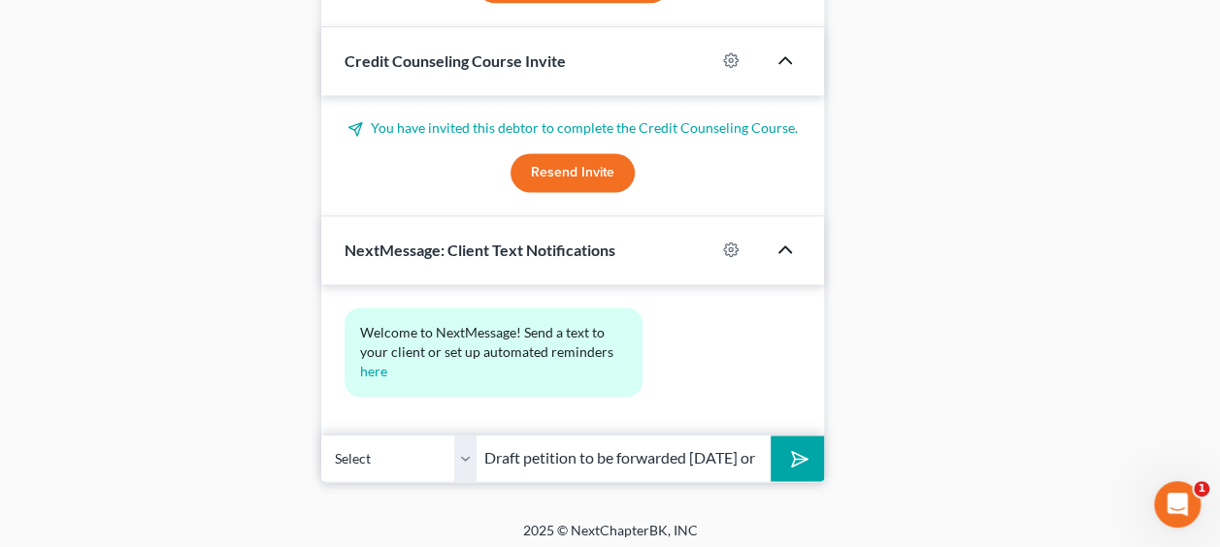
click at [547, 448] on input "Draft petition to be forwarded [DATE] or [DATE] via email. Please review" at bounding box center [623, 459] width 294 height 48
drag, startPoint x: 479, startPoint y: 449, endPoint x: 1036, endPoint y: 437, distance: 557.2
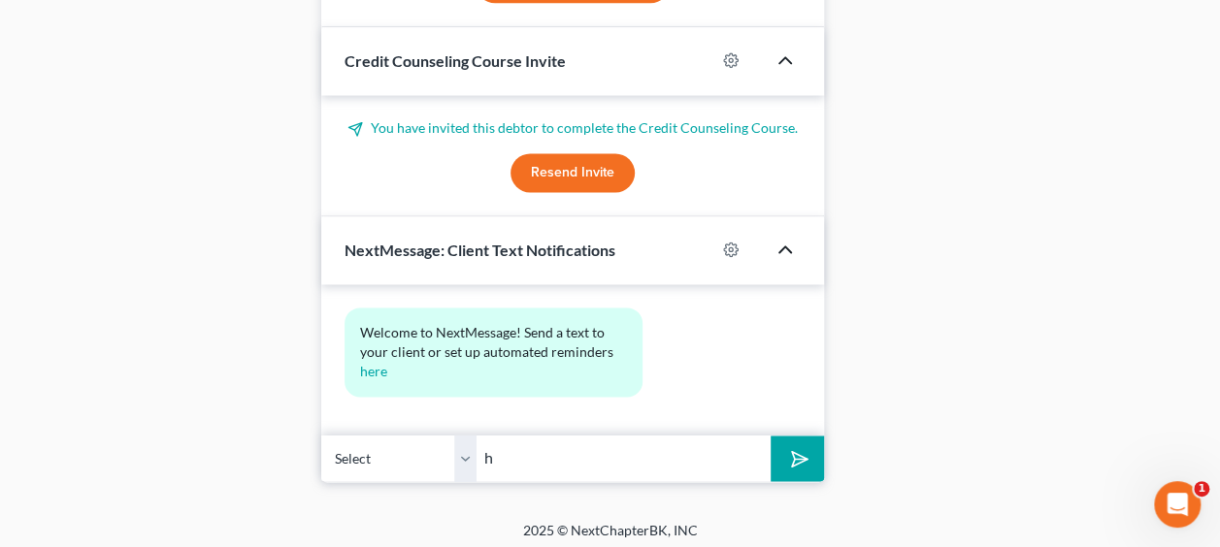
type input "Hello, this is Attorney [PERSON_NAME] office. Please feel free to communicate v…"
click at [798, 452] on line "submit" at bounding box center [801, 458] width 13 height 13
